Goal: Obtain resource: Download file/media

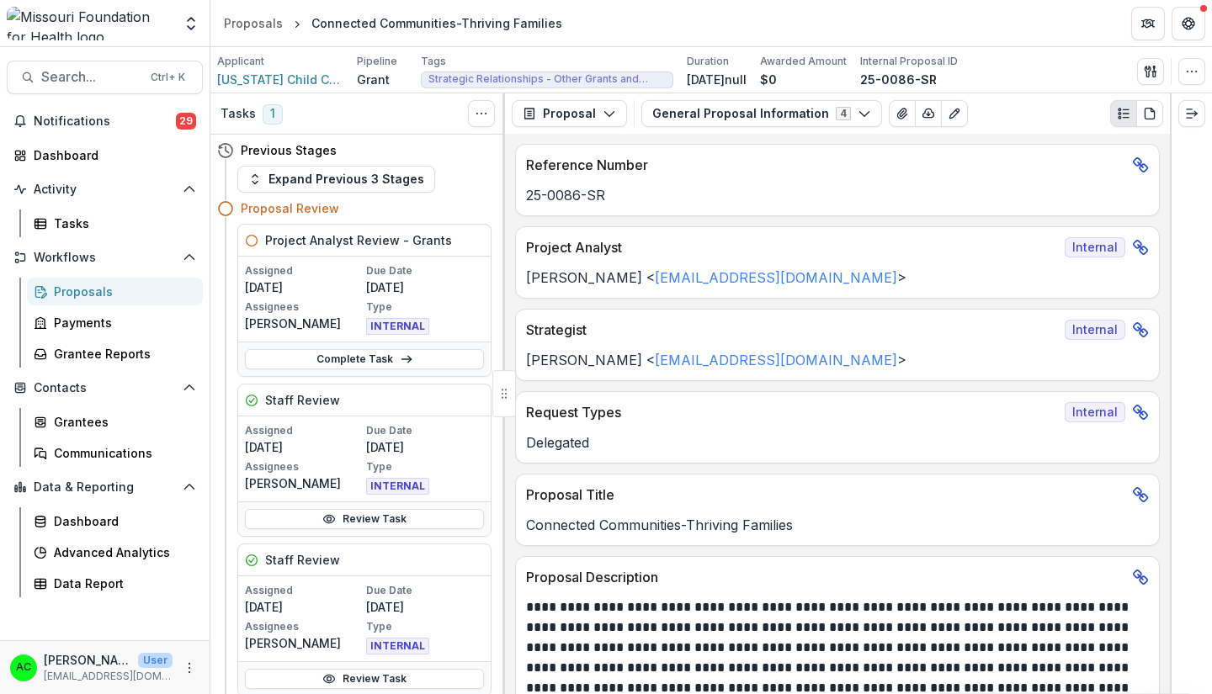
scroll to position [2196, 0]
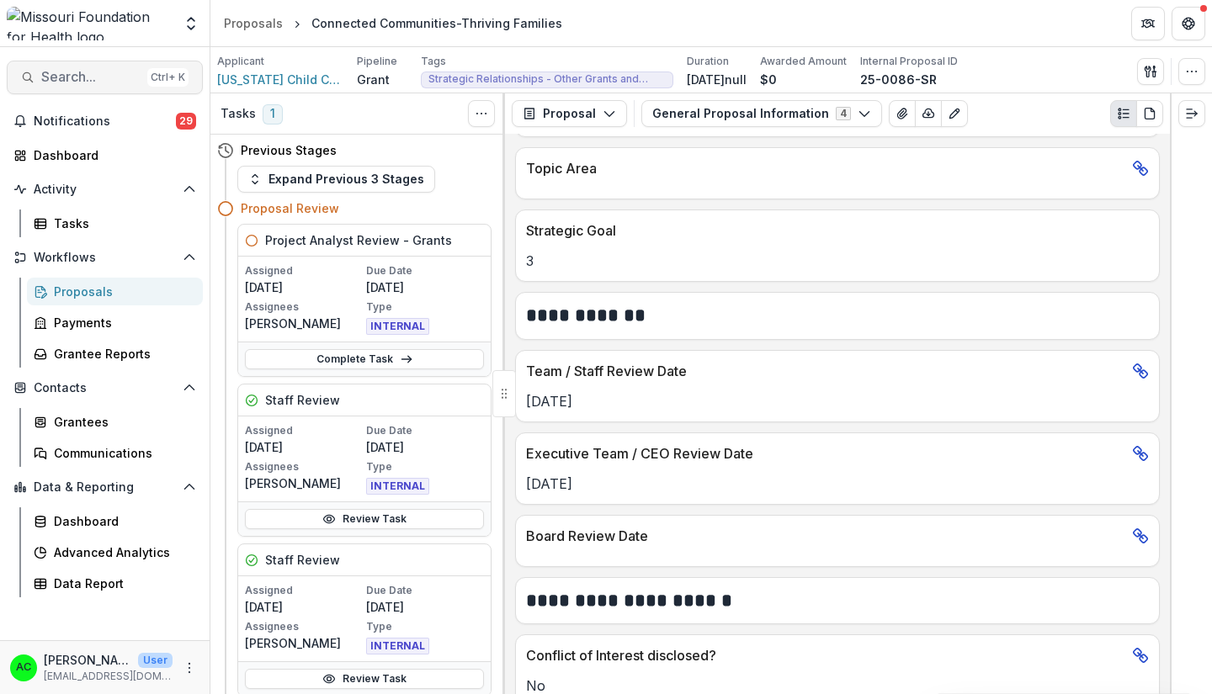
click at [135, 68] on button "Search... Ctrl + K" at bounding box center [105, 78] width 196 height 34
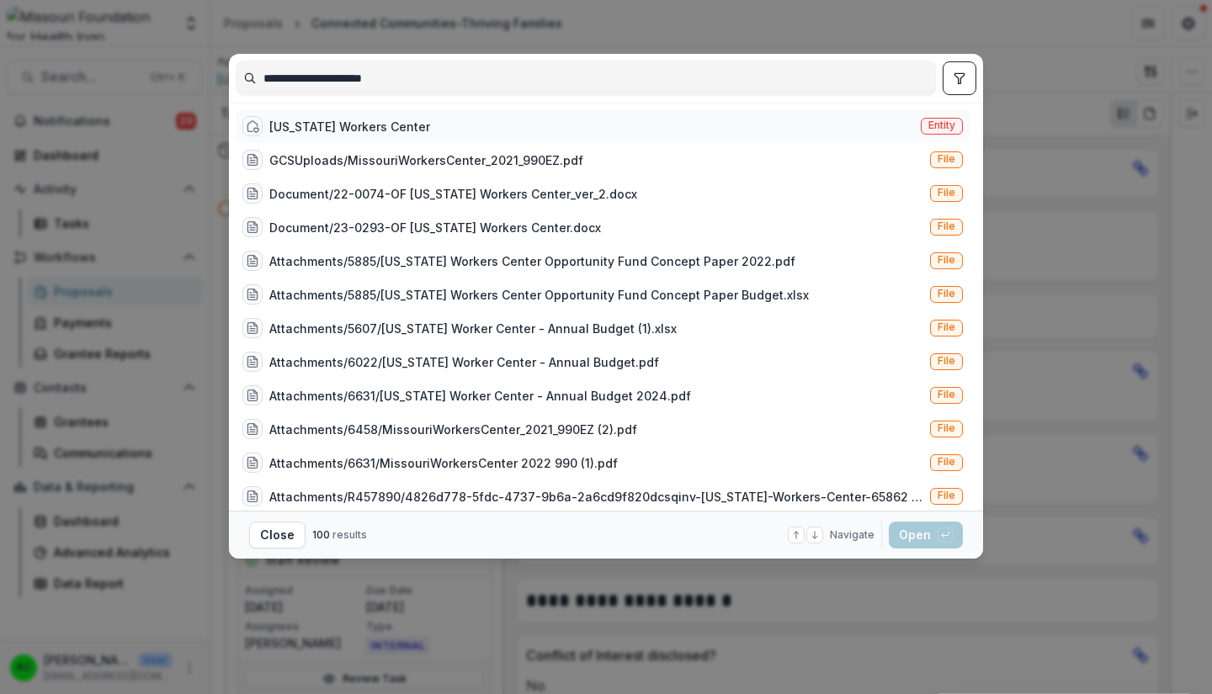
type input "**********"
click at [330, 128] on div "[US_STATE] Workers Center" at bounding box center [349, 127] width 161 height 18
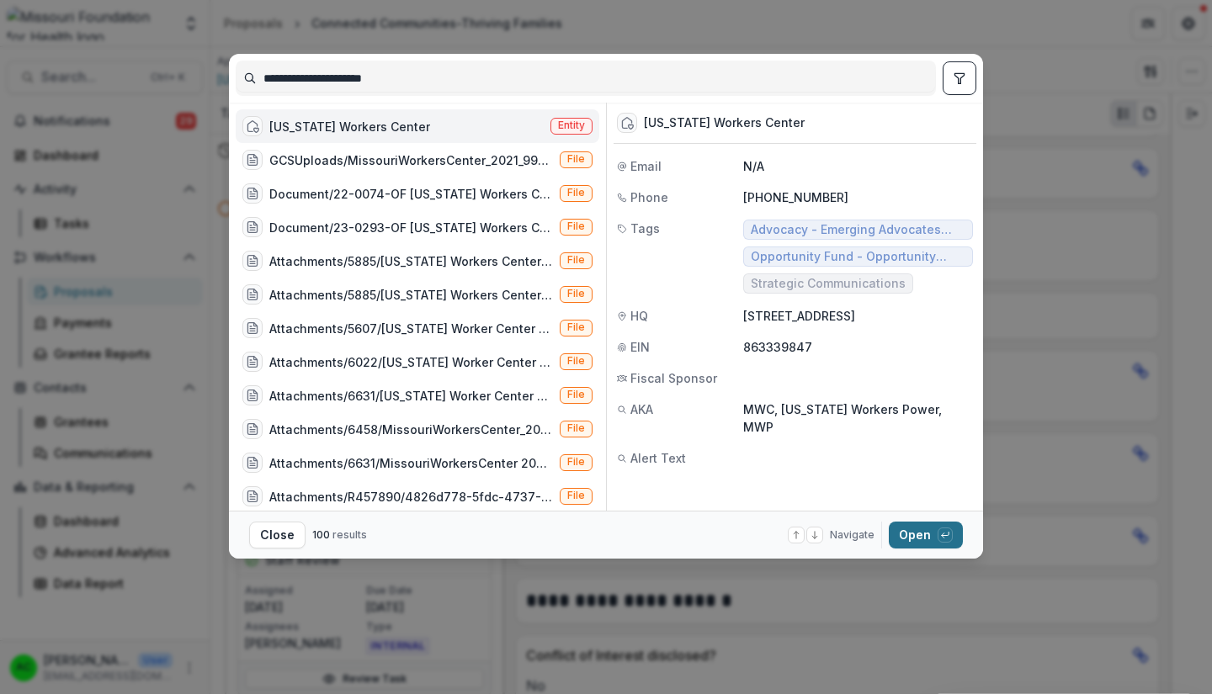
click at [910, 540] on button "Open with enter key" at bounding box center [926, 535] width 74 height 27
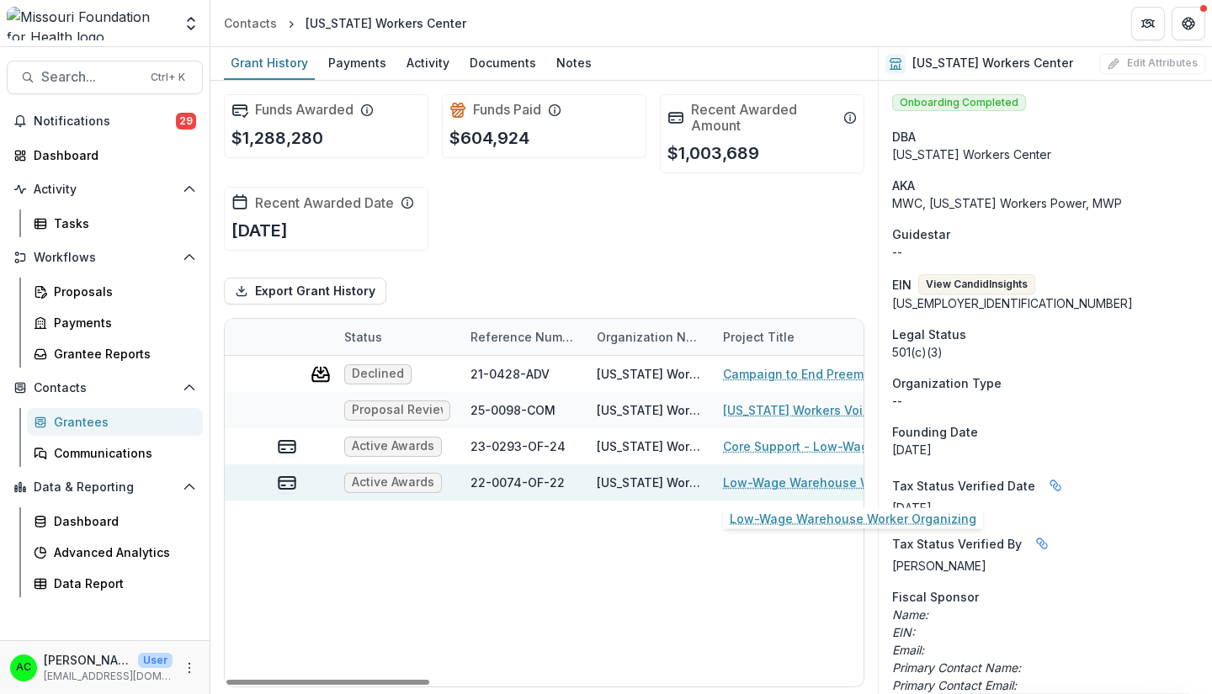
click at [762, 485] on link "Low-Wage Warehouse Worker Organizing" at bounding box center [818, 483] width 190 height 18
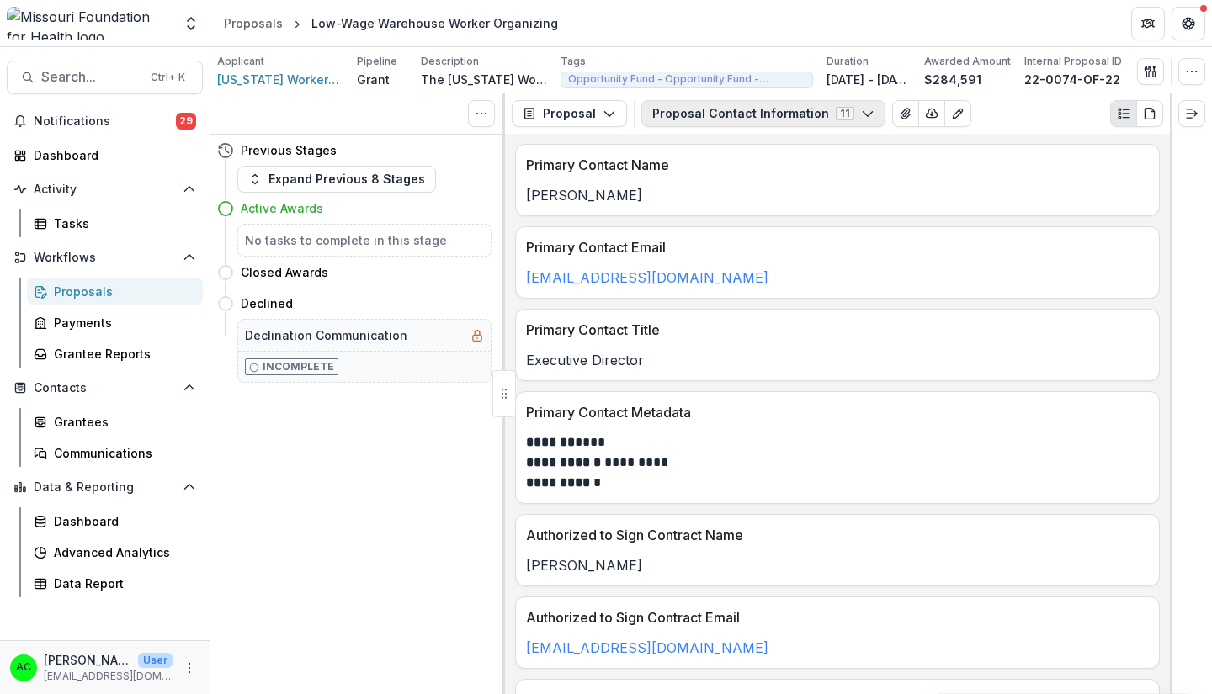
click at [861, 114] on icon "button" at bounding box center [867, 113] width 13 height 13
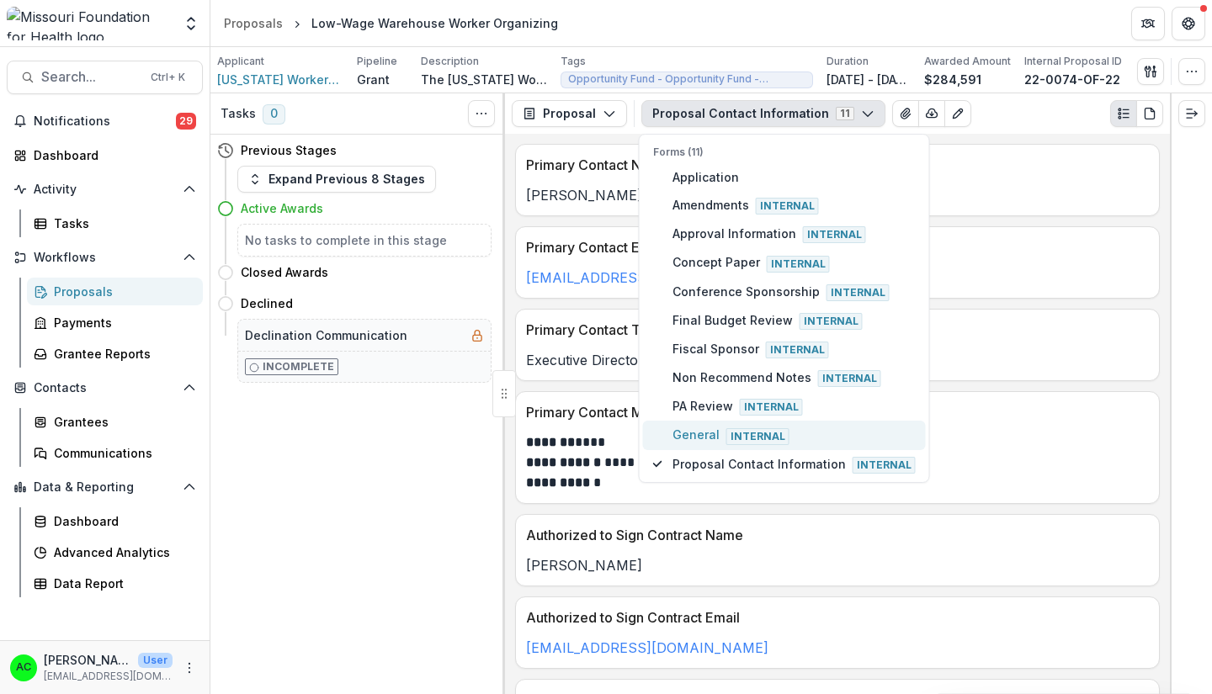
click at [798, 431] on span "General Internal" at bounding box center [794, 435] width 243 height 19
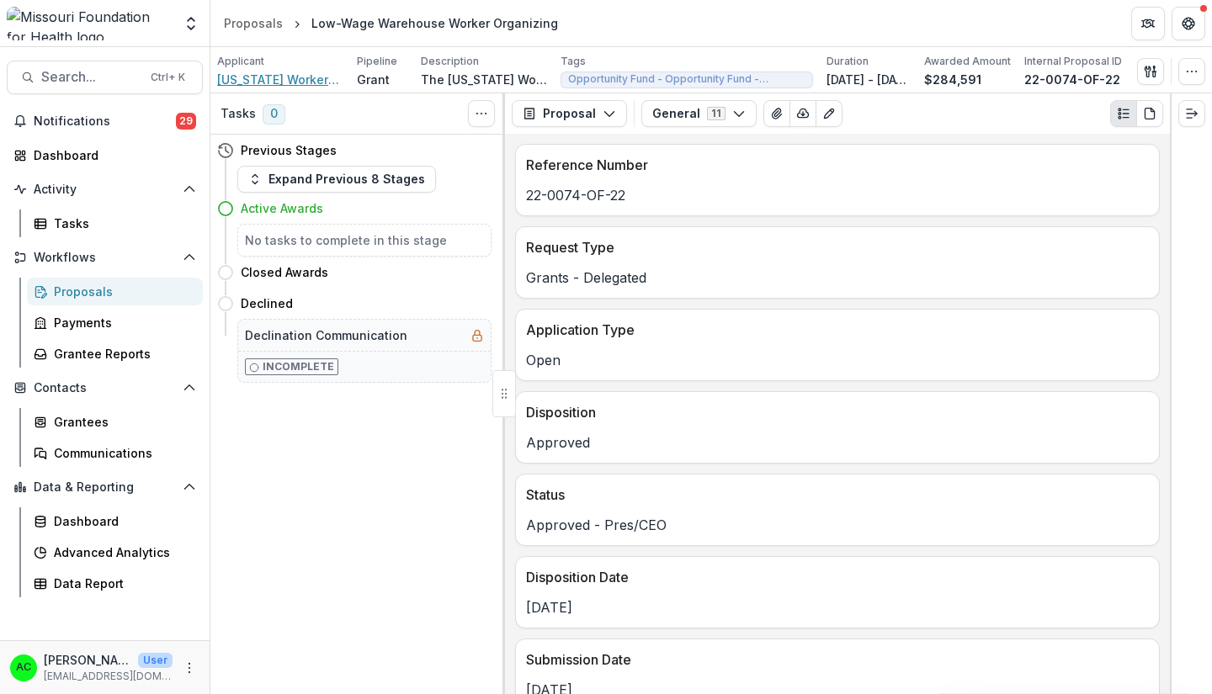
click at [274, 84] on span "[US_STATE] Workers Center" at bounding box center [280, 80] width 126 height 18
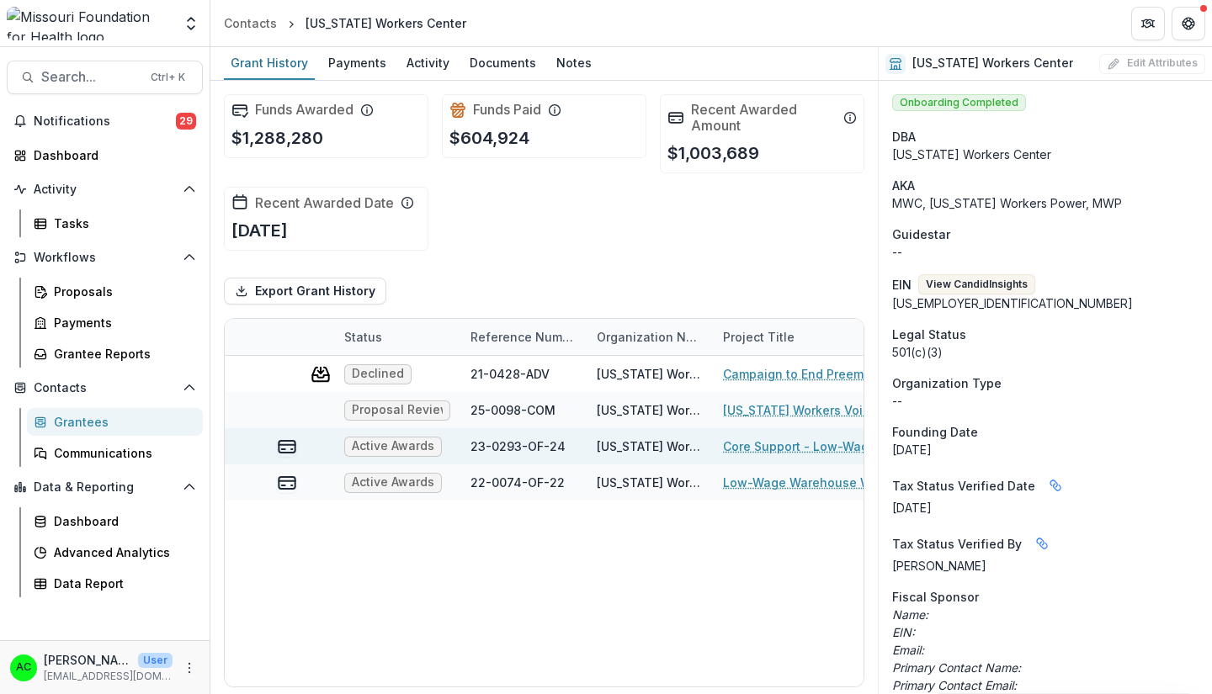
click at [767, 452] on link "Core Support - Low-Wage Worker Organizing" at bounding box center [818, 447] width 190 height 18
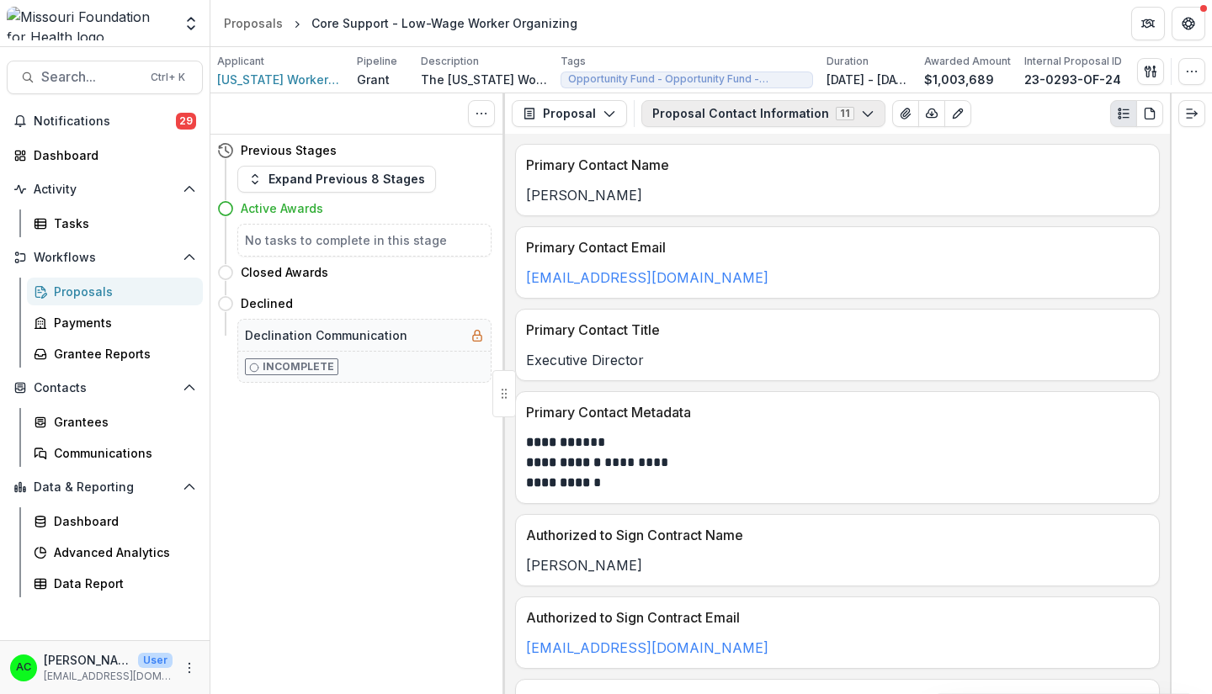
click at [861, 118] on icon "button" at bounding box center [867, 113] width 13 height 13
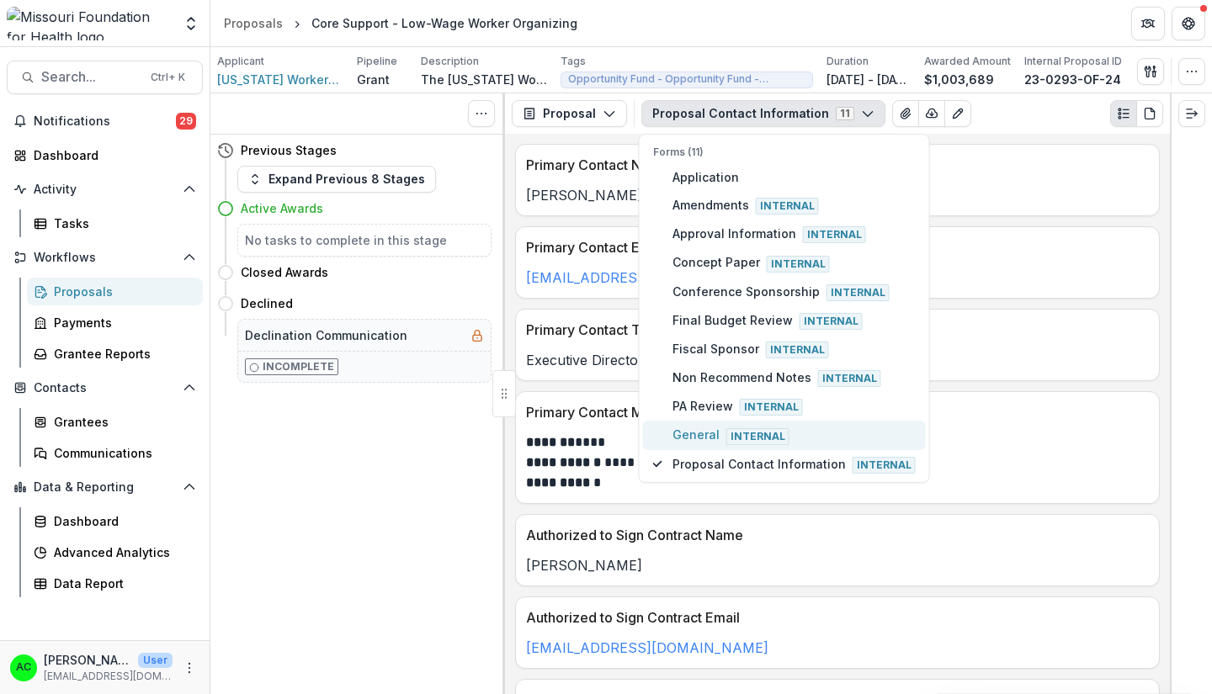
click at [839, 428] on span "General Internal" at bounding box center [794, 435] width 243 height 19
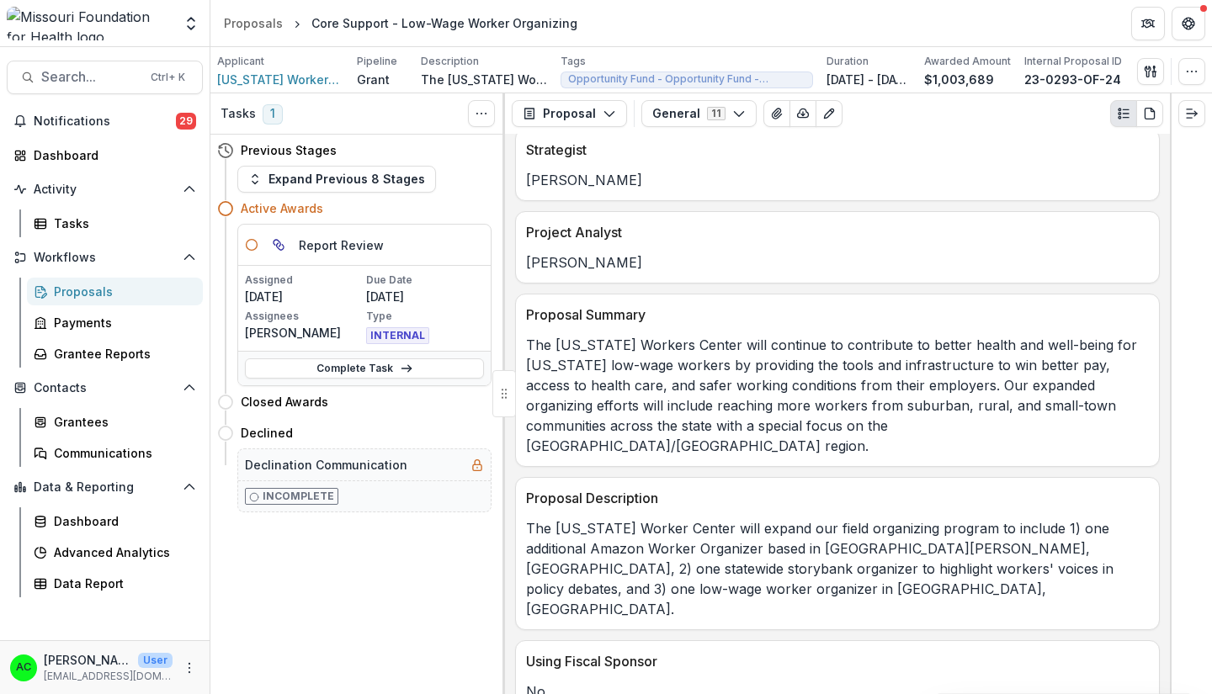
scroll to position [1090, 0]
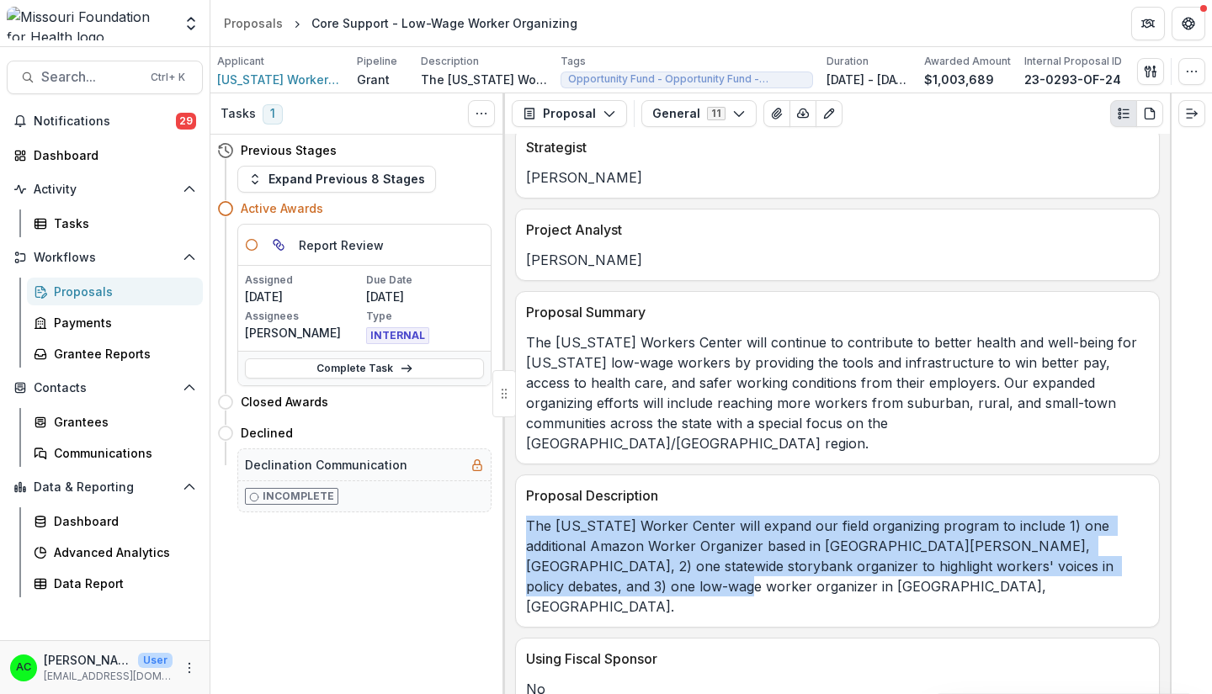
drag, startPoint x: 527, startPoint y: 507, endPoint x: 598, endPoint y: 572, distance: 97.1
click at [598, 572] on p "The [US_STATE] Worker Center will expand our field organizing program to includ…" at bounding box center [837, 566] width 623 height 101
copy p "The [US_STATE] Worker Center will expand our field organizing program to includ…"
click at [317, 83] on span "[US_STATE] Workers Center" at bounding box center [280, 80] width 126 height 18
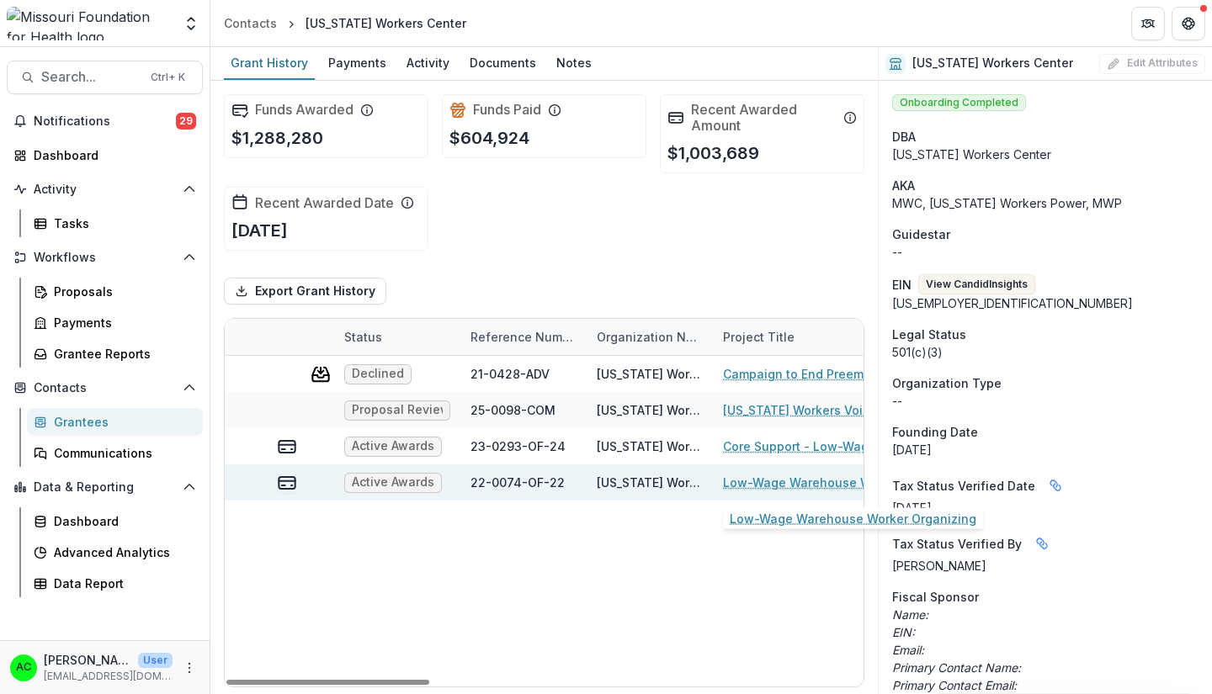
click at [751, 481] on link "Low-Wage Warehouse Worker Organizing" at bounding box center [818, 483] width 190 height 18
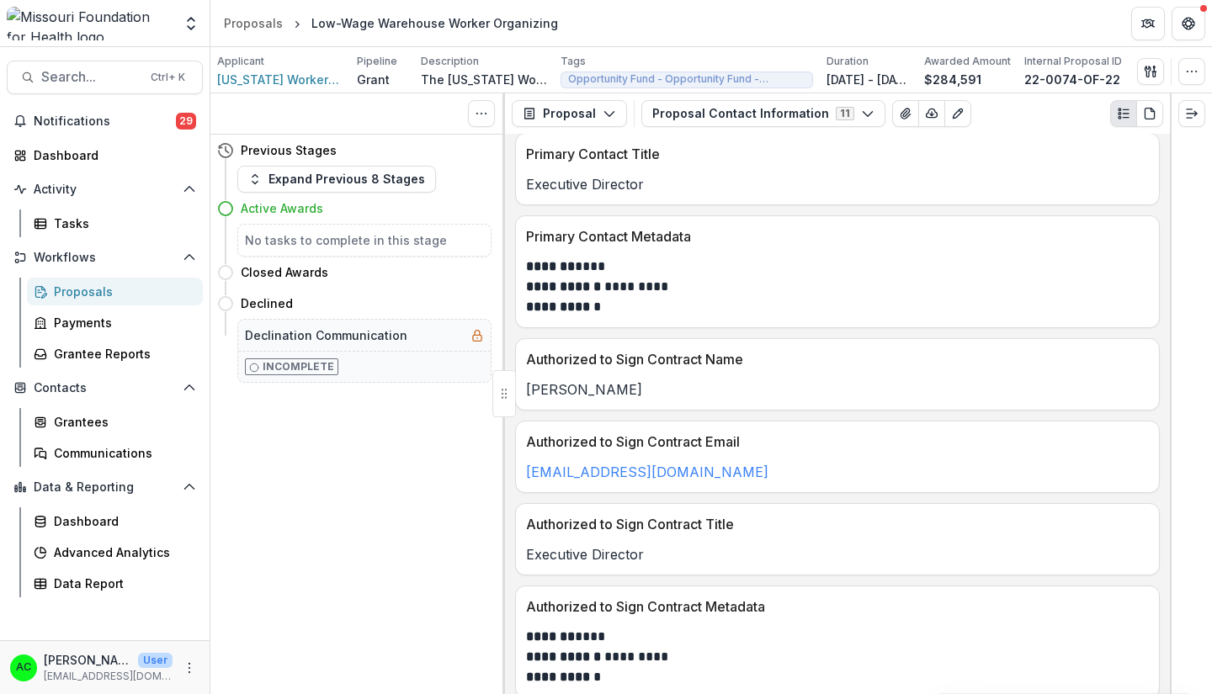
scroll to position [191, 0]
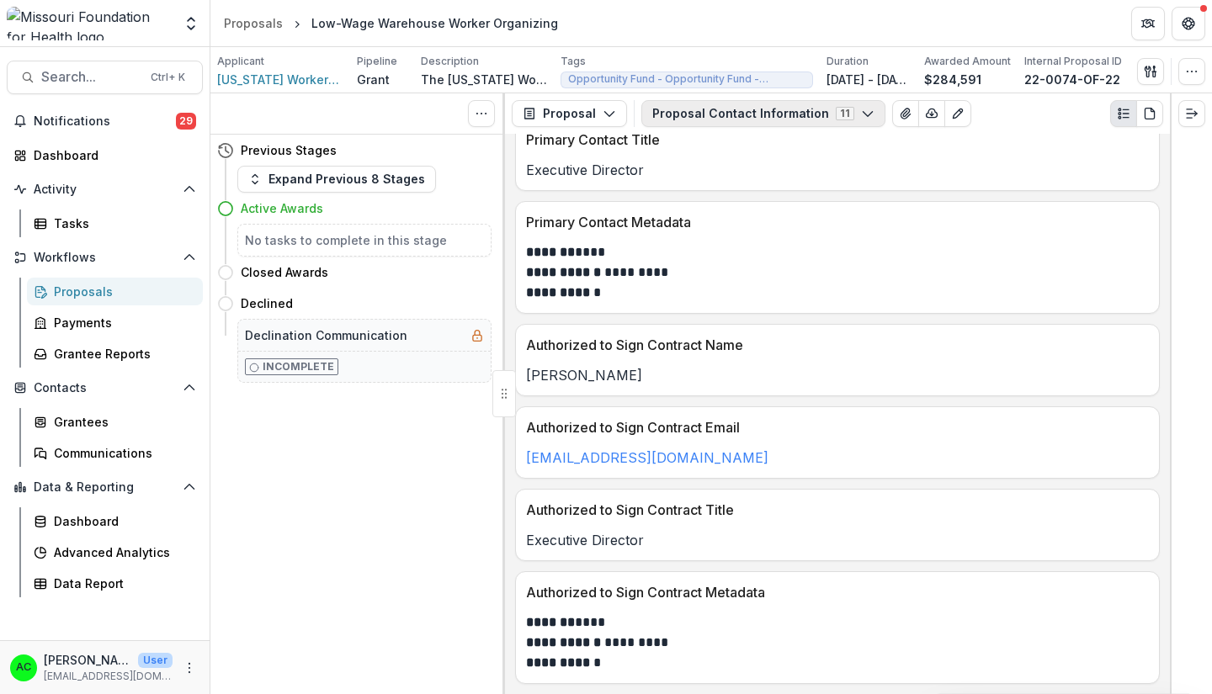
click at [841, 117] on button "Proposal Contact Information 11" at bounding box center [763, 113] width 244 height 27
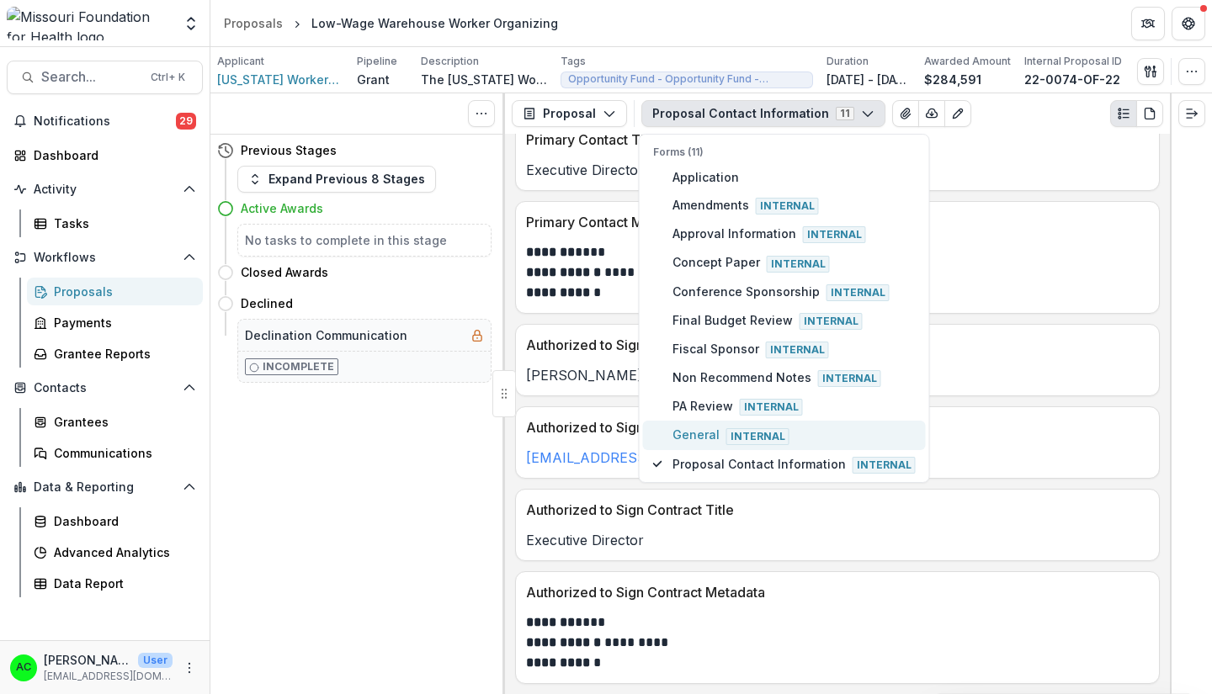
click at [806, 437] on span "General Internal" at bounding box center [794, 435] width 243 height 19
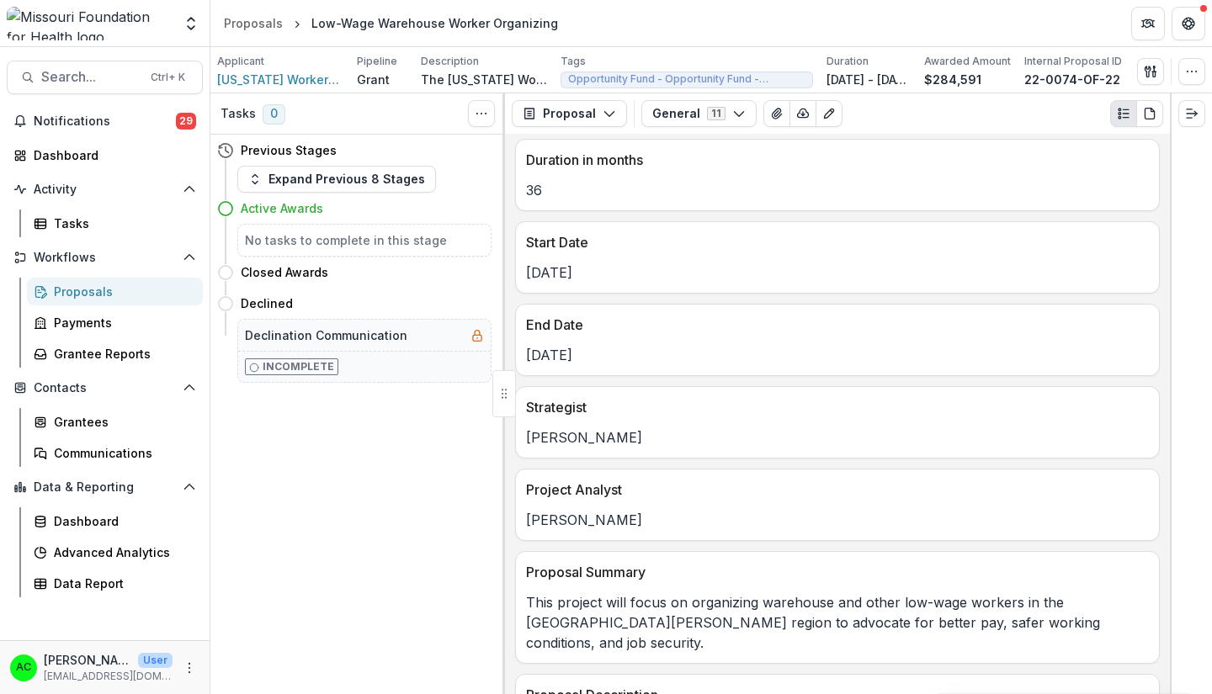
scroll to position [827, 0]
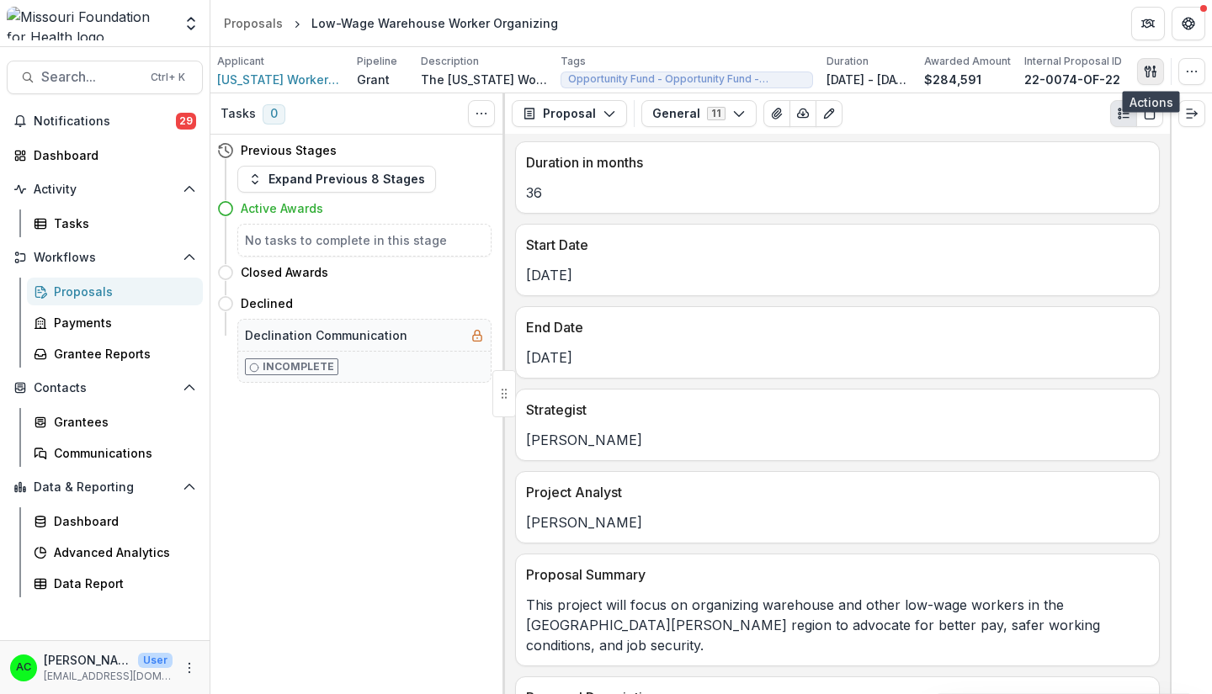
click at [1153, 61] on button "button" at bounding box center [1150, 71] width 27 height 27
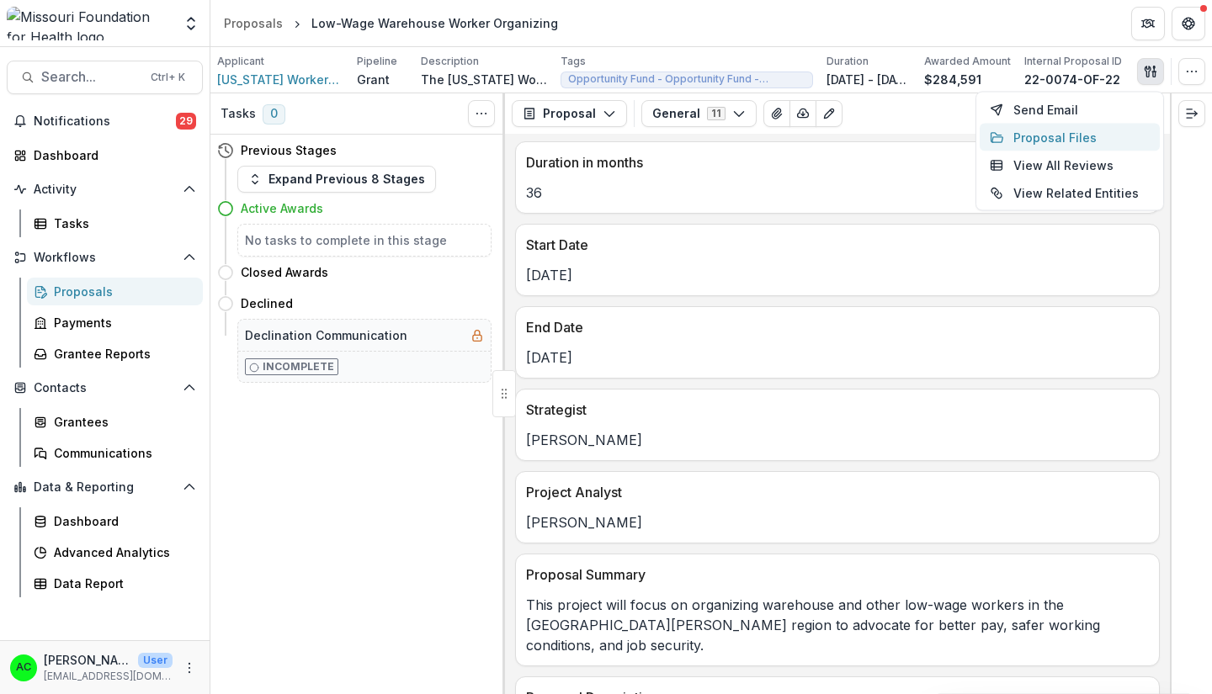
click at [1019, 134] on button "Proposal Files" at bounding box center [1070, 138] width 180 height 28
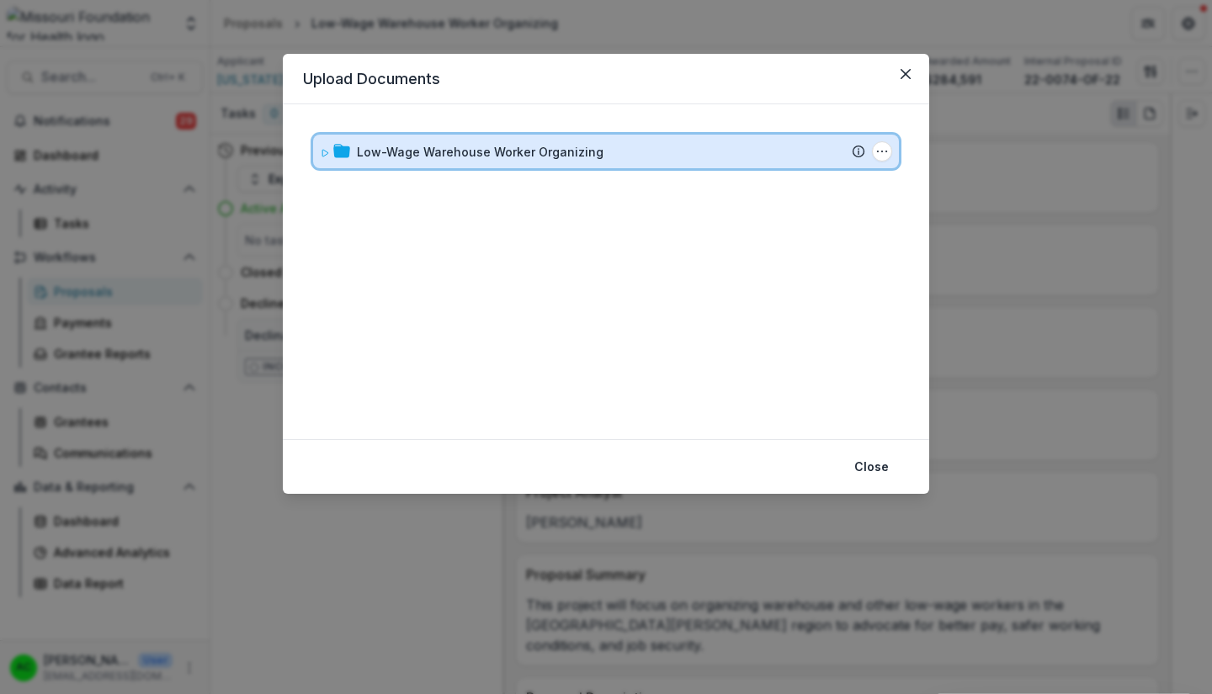
click at [632, 152] on div "Low-Wage Warehouse Worker Organizing" at bounding box center [611, 152] width 508 height 18
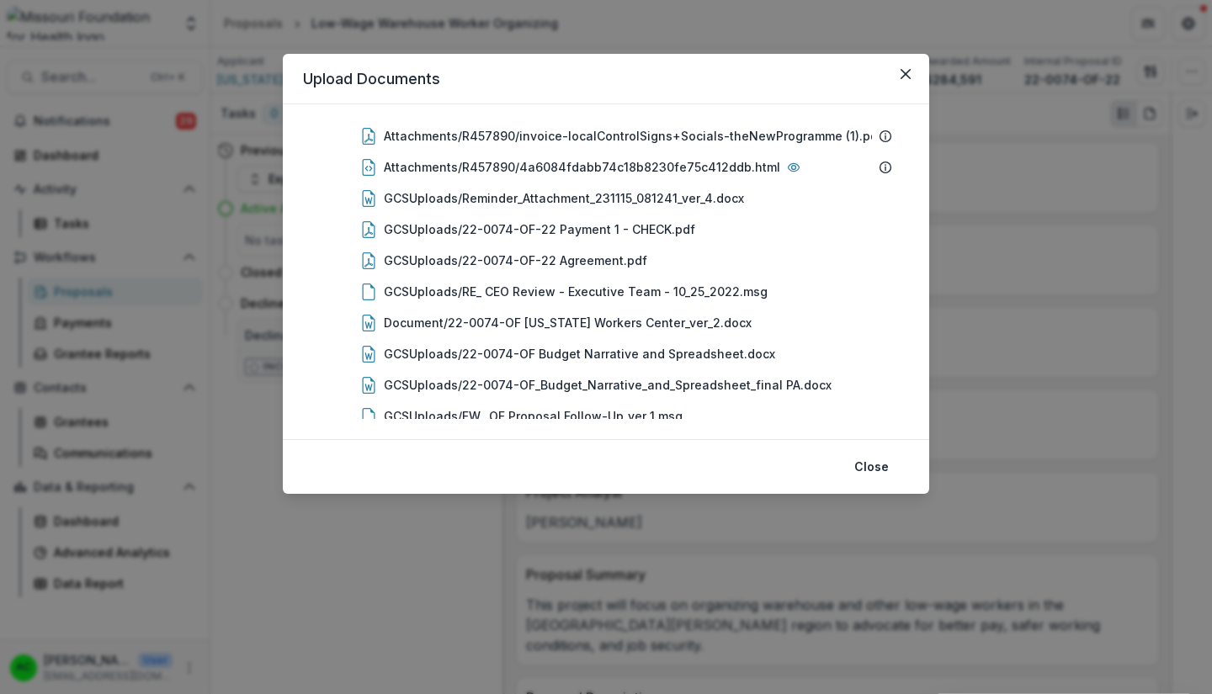
scroll to position [489, 0]
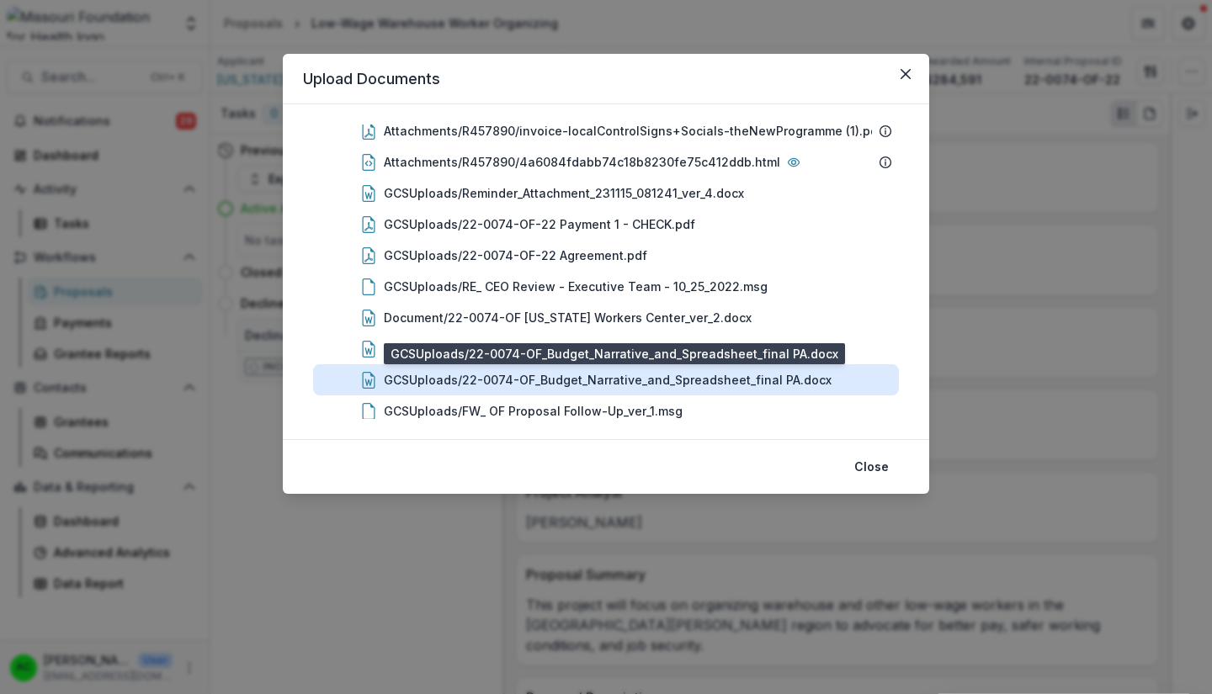
click at [704, 382] on div "GCSUploads/22-0074-OF_Budget_Narrative_and_Spreadsheet_final PA.docx" at bounding box center [608, 380] width 448 height 18
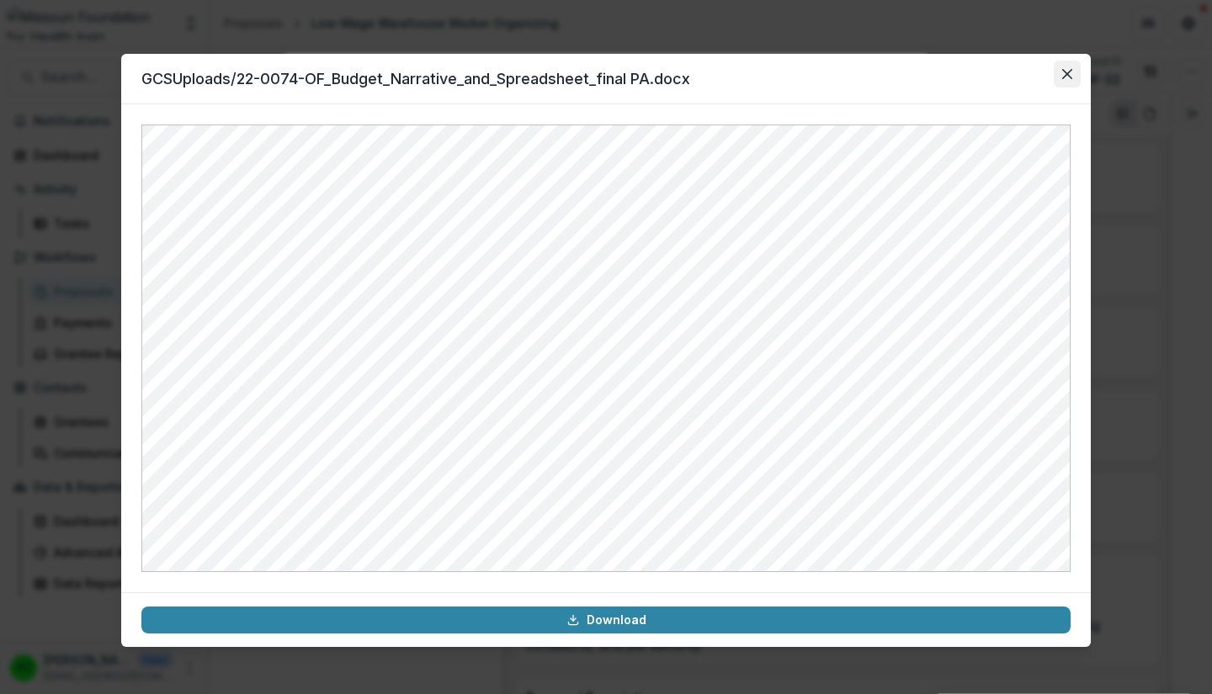
click at [1066, 74] on icon "Close" at bounding box center [1067, 74] width 10 height 10
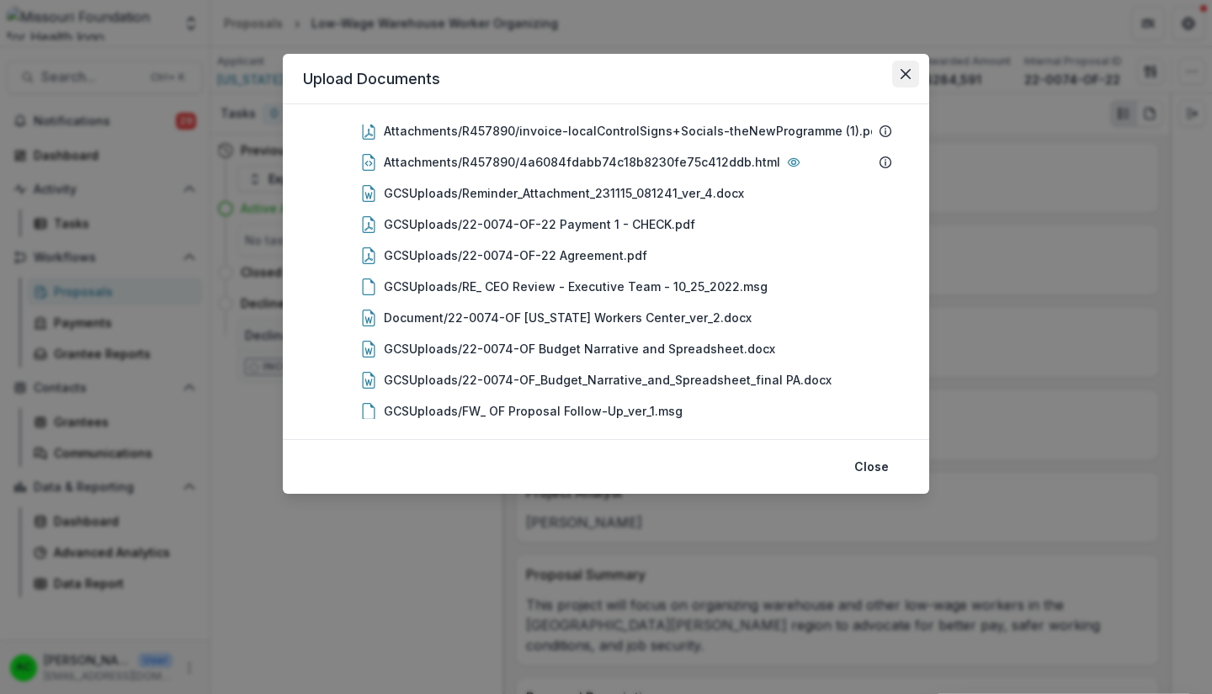
click at [906, 77] on icon "Close" at bounding box center [906, 74] width 10 height 10
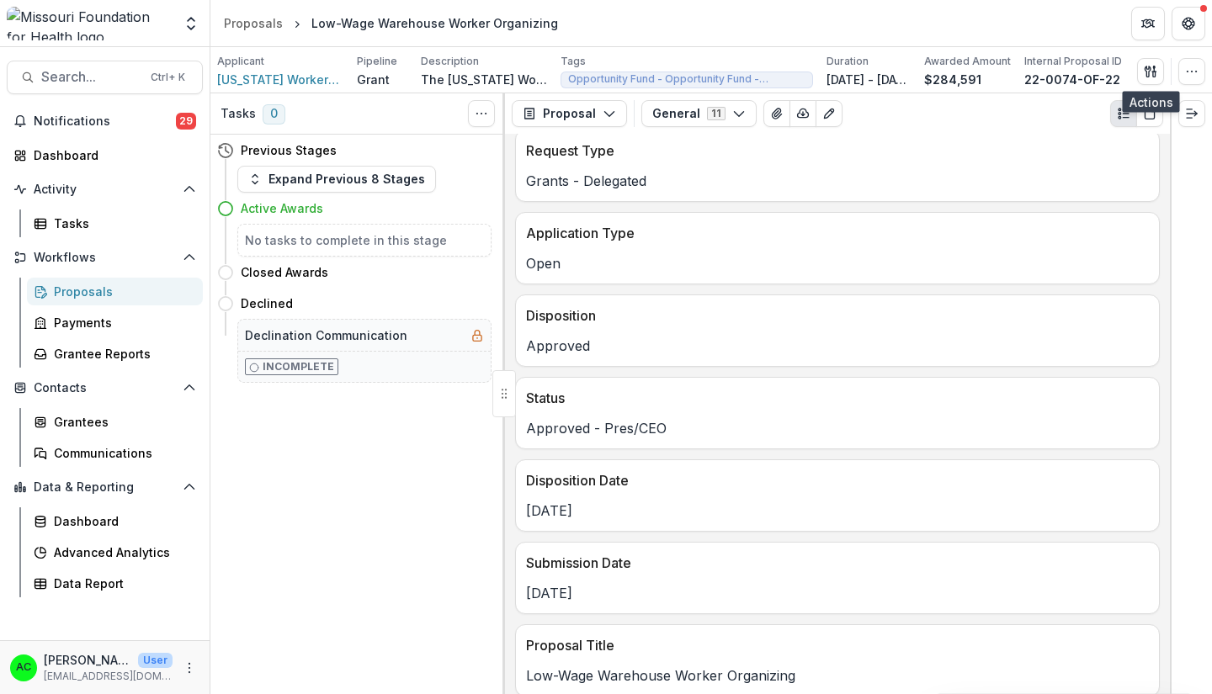
scroll to position [0, 0]
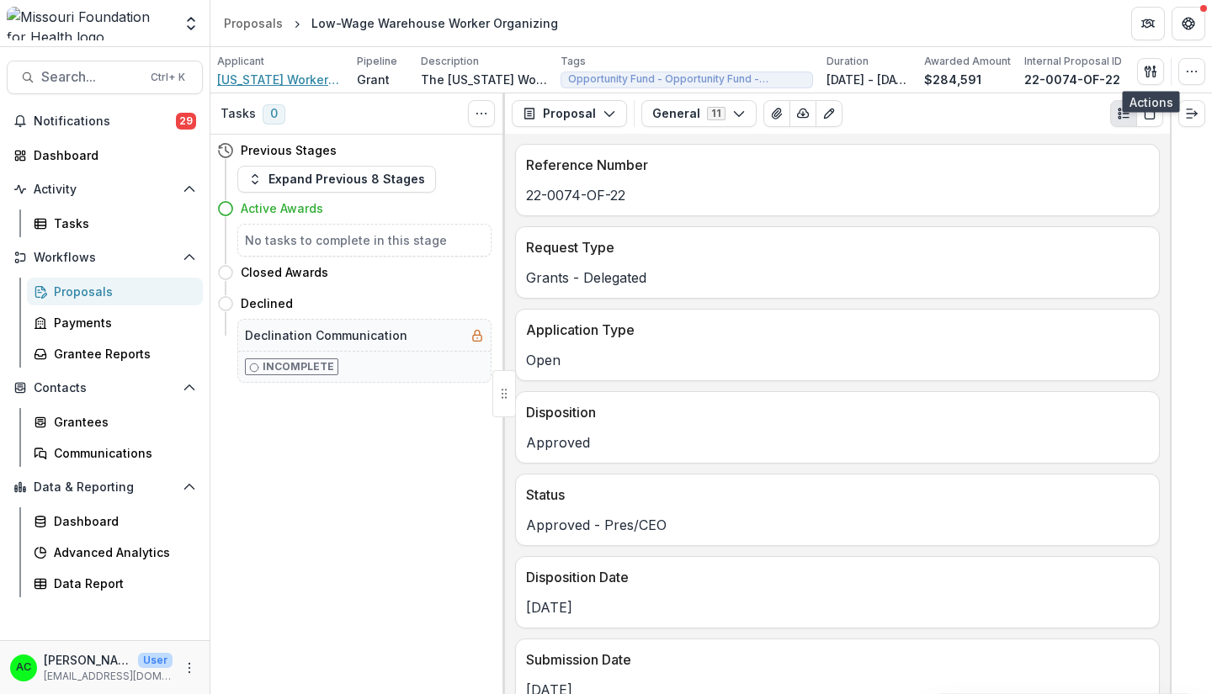
click at [285, 81] on span "[US_STATE] Workers Center" at bounding box center [280, 80] width 126 height 18
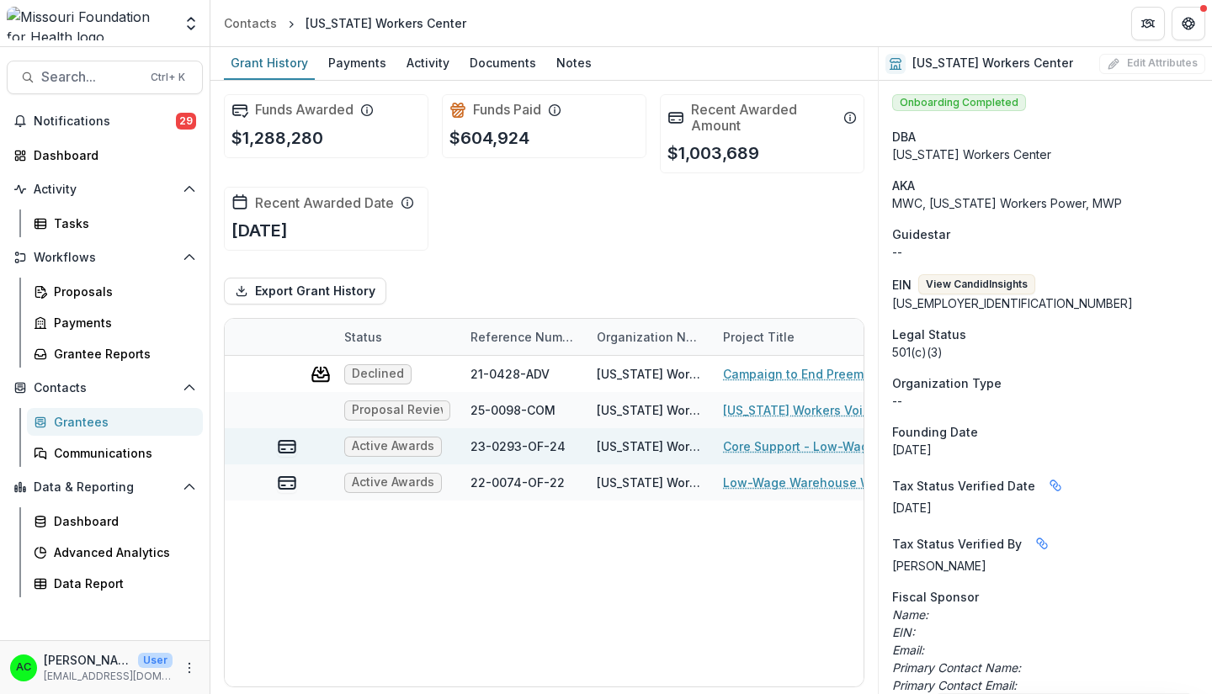
click at [827, 449] on link "Core Support - Low-Wage Worker Organizing" at bounding box center [818, 447] width 190 height 18
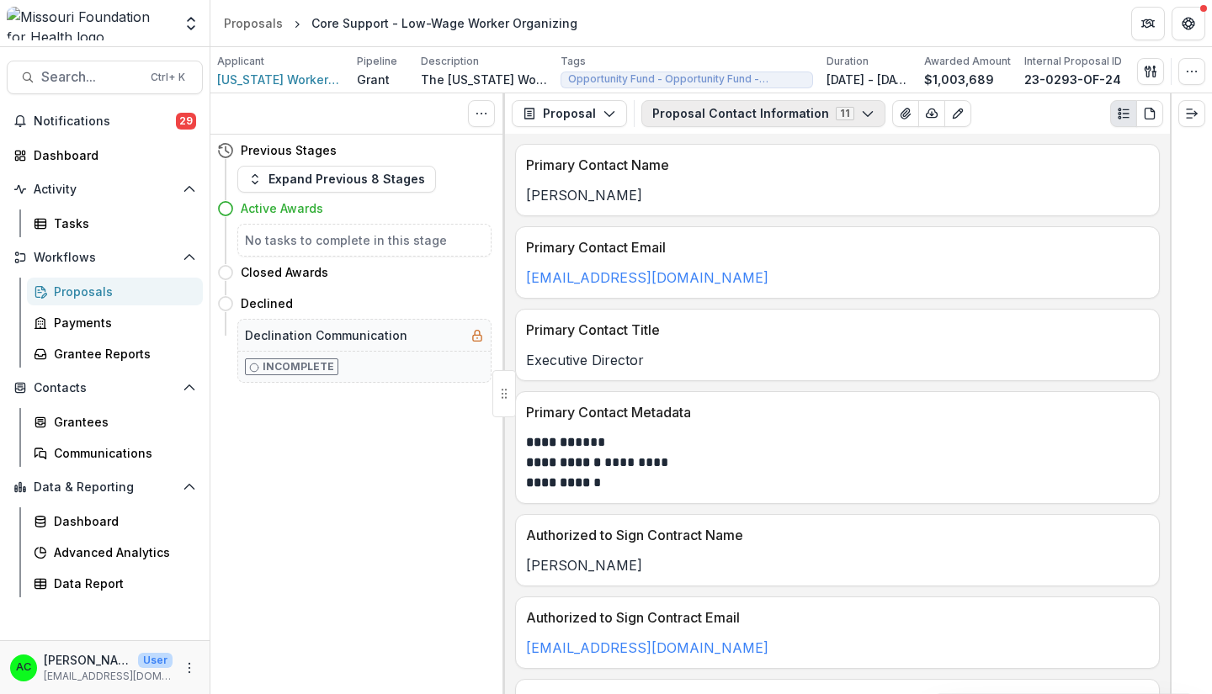
click at [861, 120] on icon "button" at bounding box center [867, 113] width 13 height 13
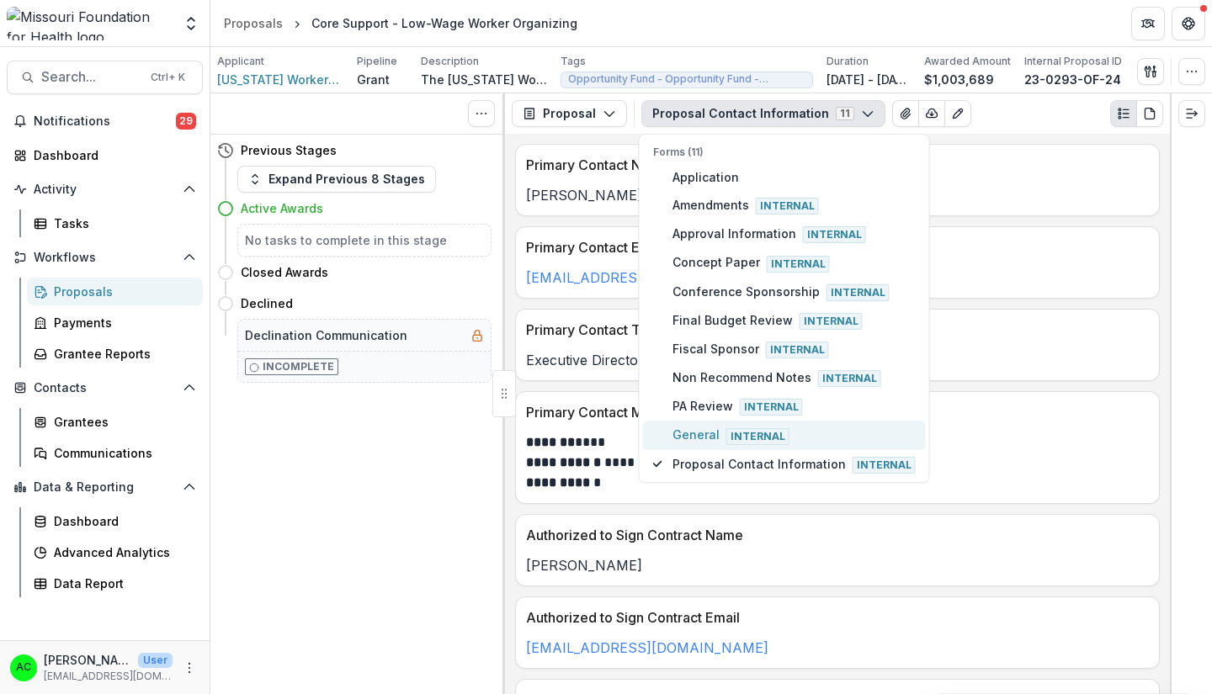
click at [809, 436] on span "General Internal" at bounding box center [794, 435] width 243 height 19
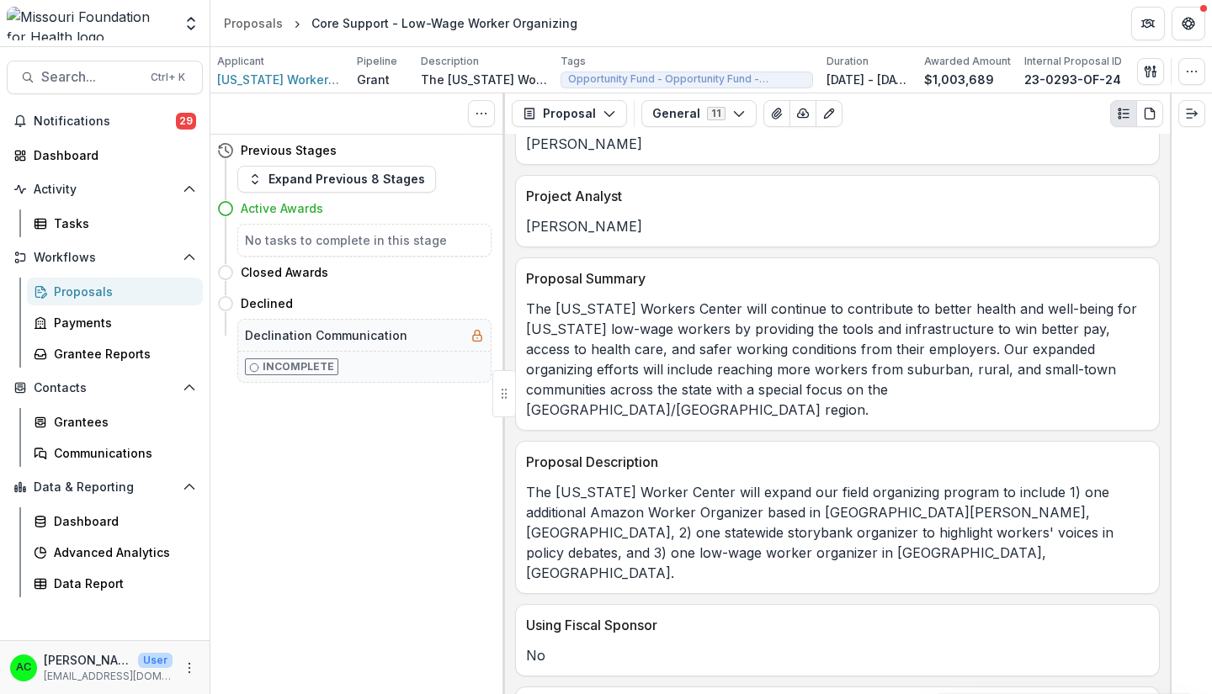
scroll to position [1114, 0]
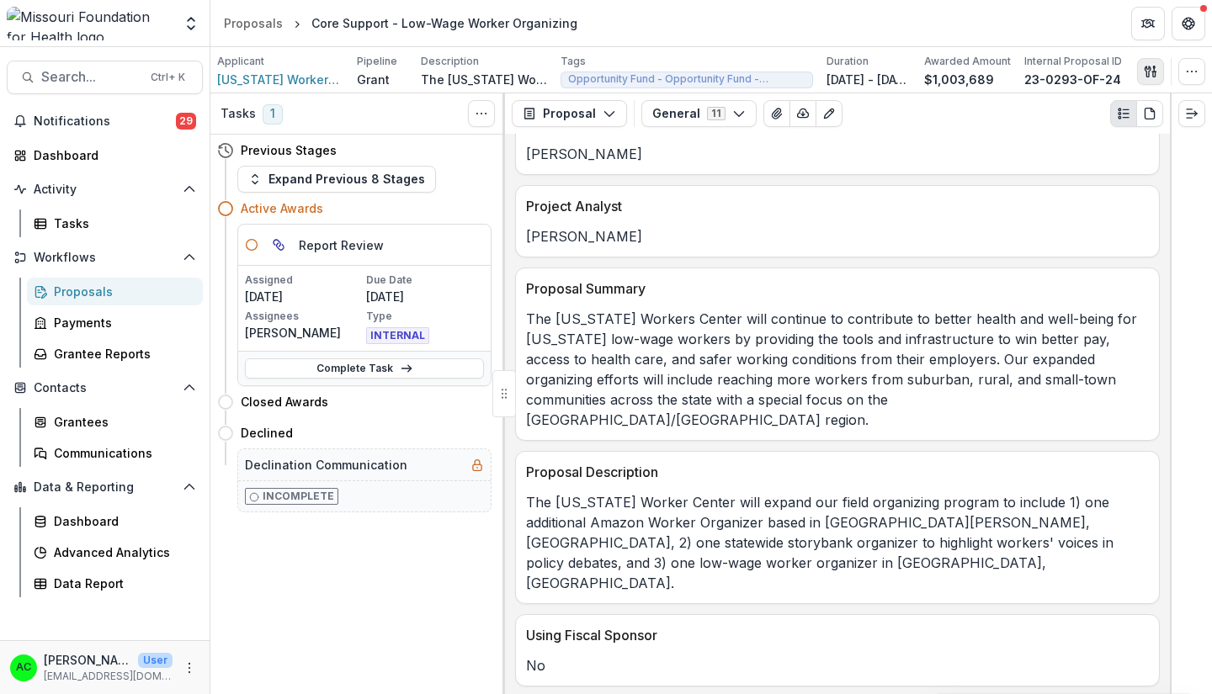
click at [1148, 76] on icon "button" at bounding box center [1150, 71] width 13 height 13
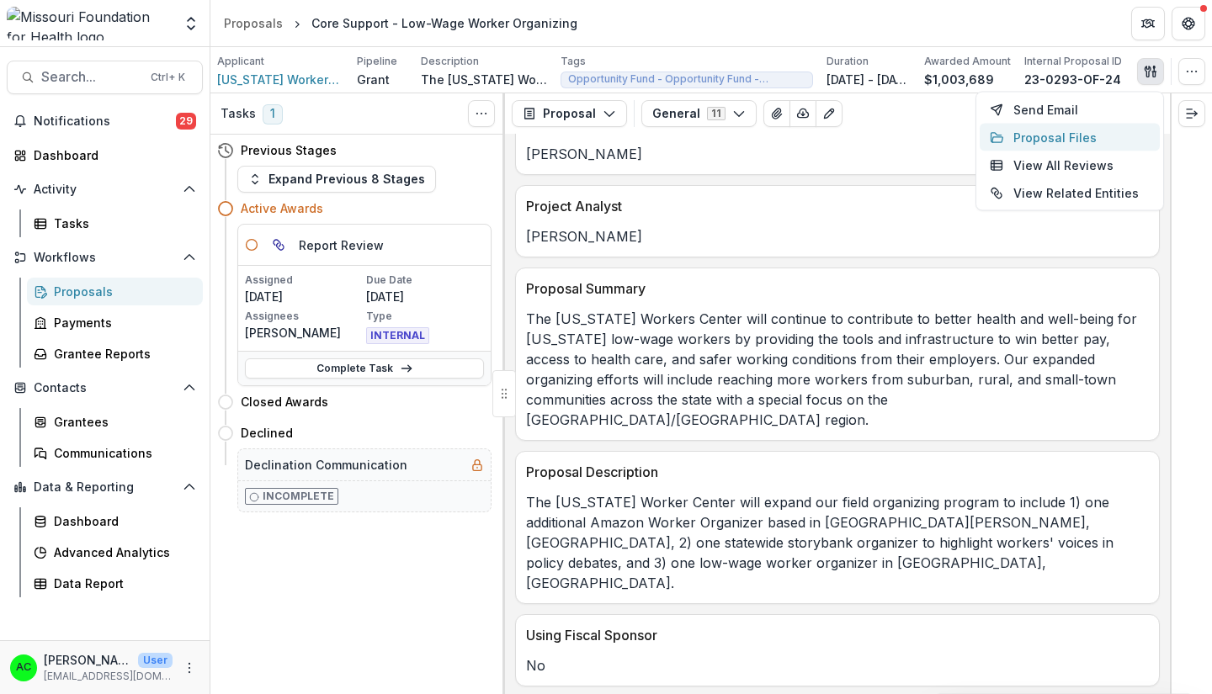
click at [1087, 141] on button "Proposal Files" at bounding box center [1070, 138] width 180 height 28
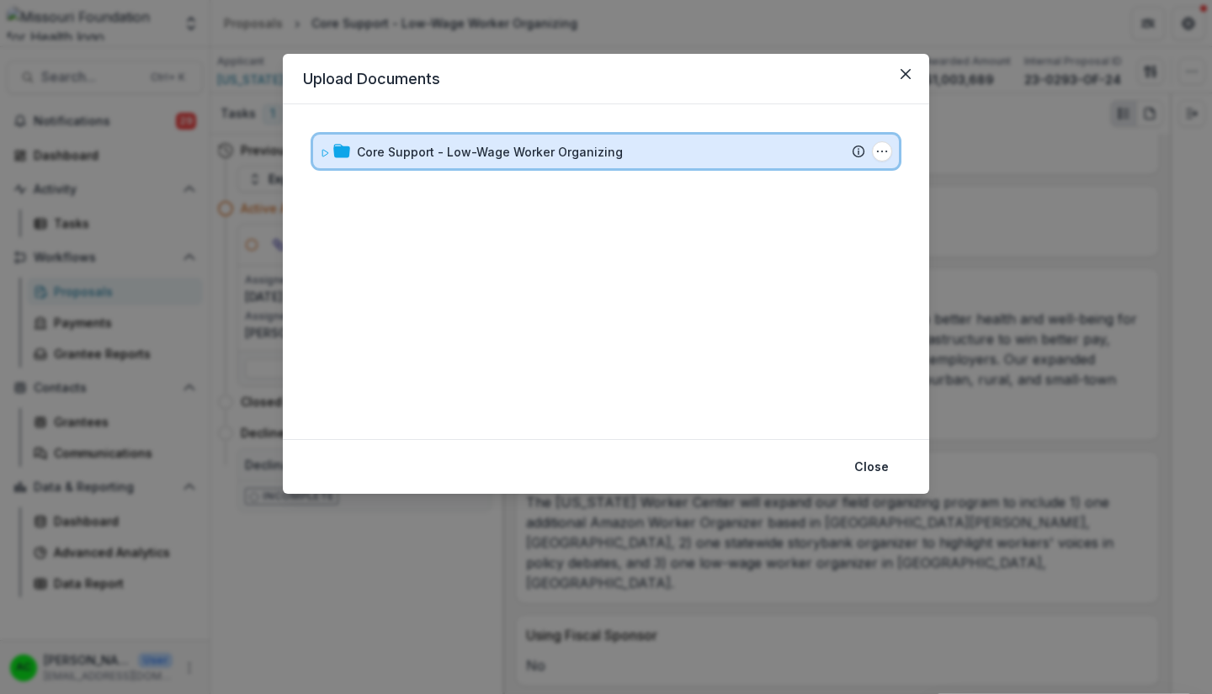
click at [757, 160] on div "Core Support - Low-Wage Worker Organizing" at bounding box center [611, 152] width 508 height 18
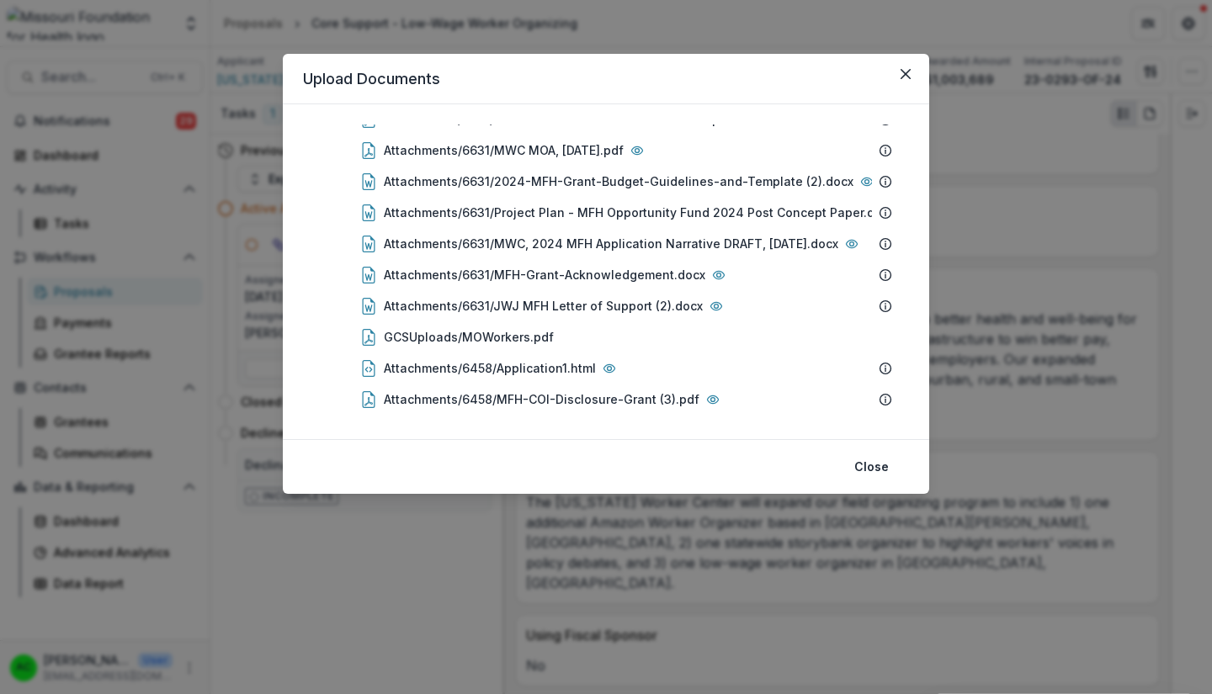
scroll to position [342, 0]
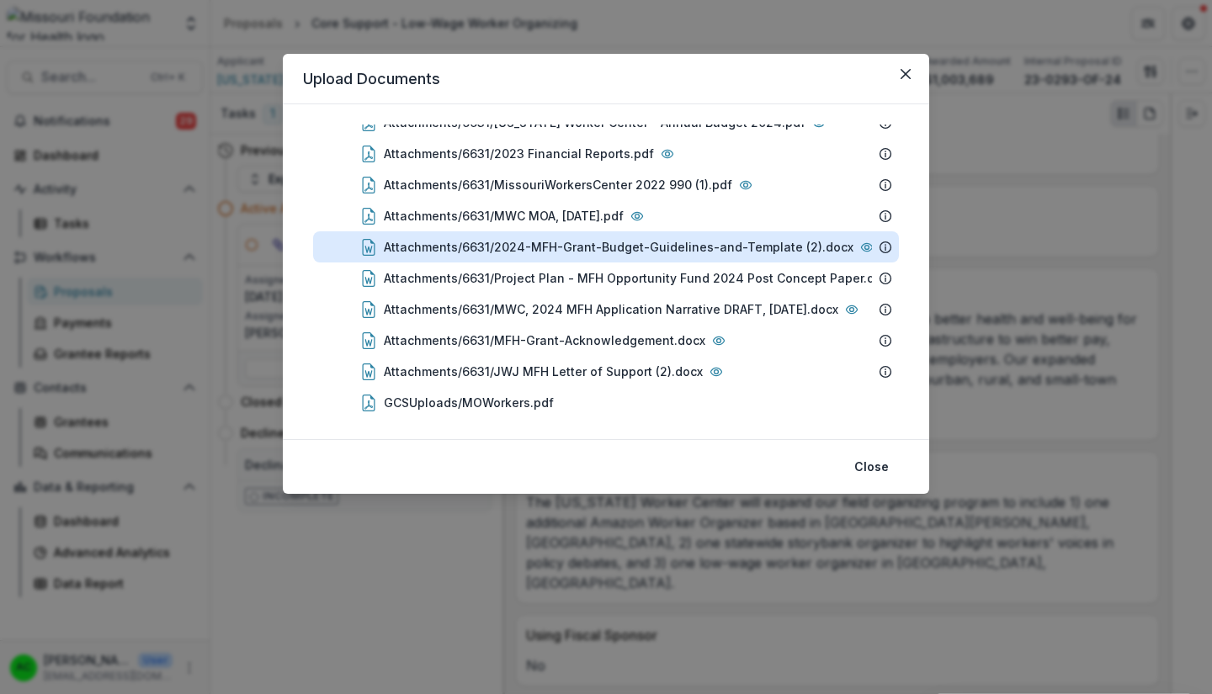
click at [808, 252] on div "Attachments/6631/2024-MFH-Grant-Budget-Guidelines-and-Template (2).docx" at bounding box center [619, 247] width 470 height 18
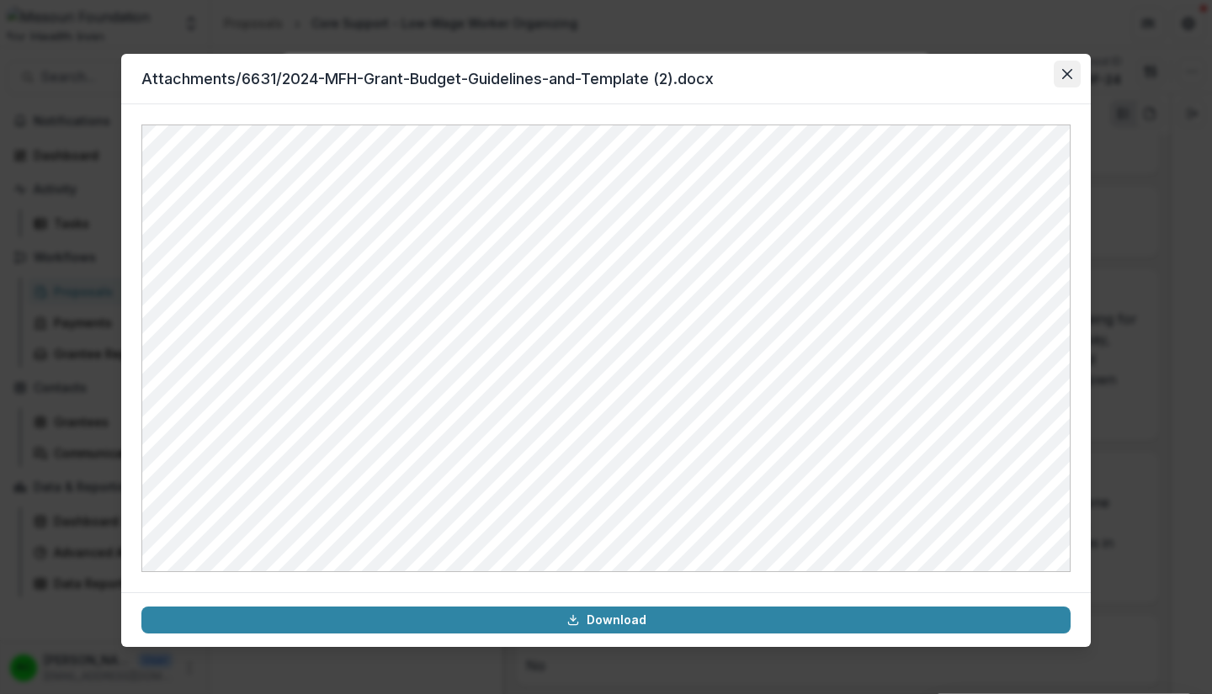
click at [1067, 74] on icon "Close" at bounding box center [1067, 74] width 10 height 10
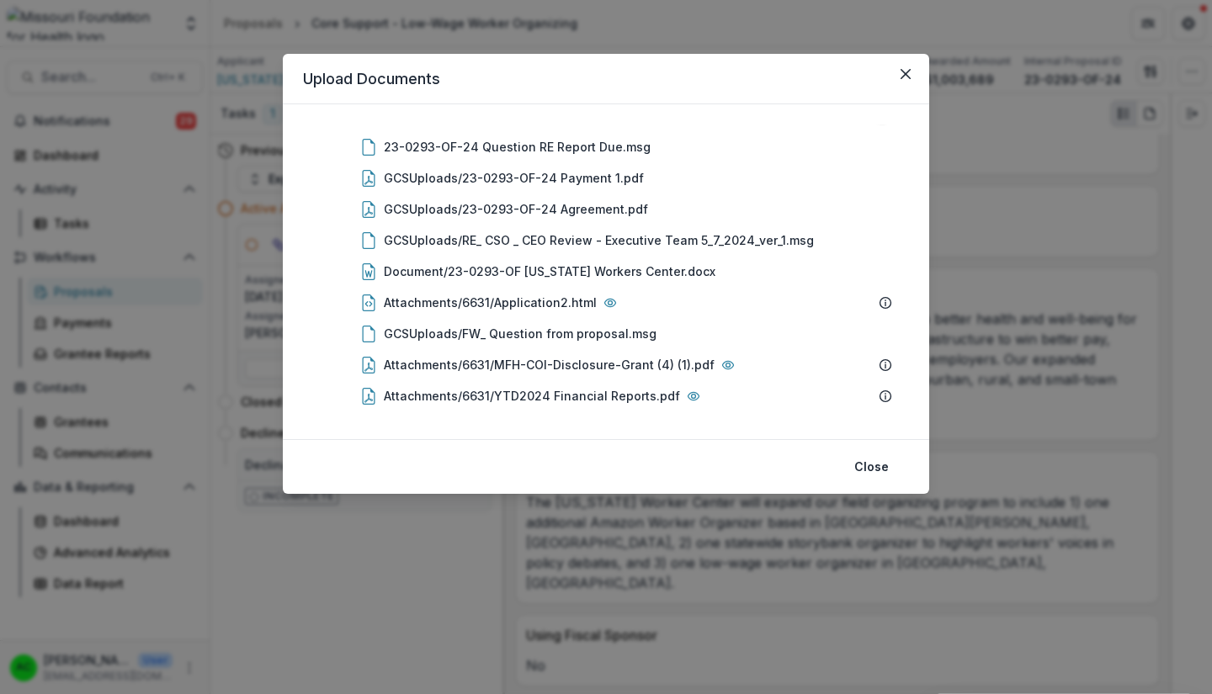
scroll to position [0, 0]
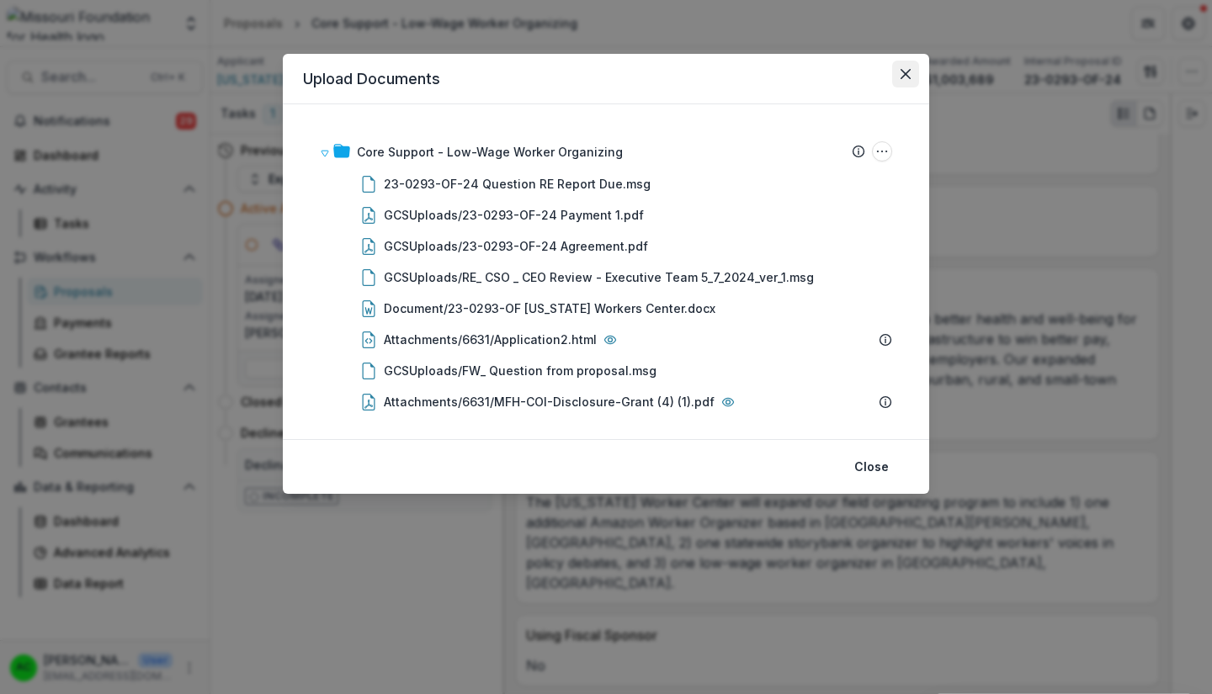
click at [906, 74] on icon "Close" at bounding box center [906, 74] width 10 height 10
